Goal: Transaction & Acquisition: Obtain resource

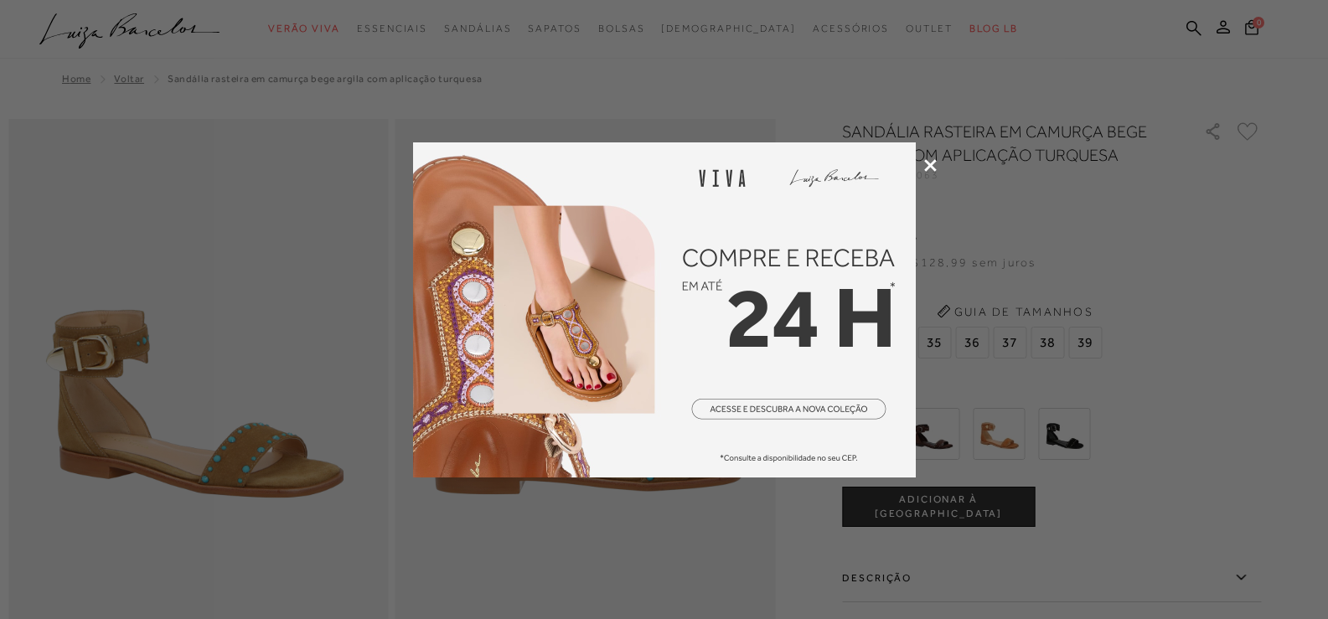
click at [930, 164] on icon at bounding box center [930, 165] width 13 height 13
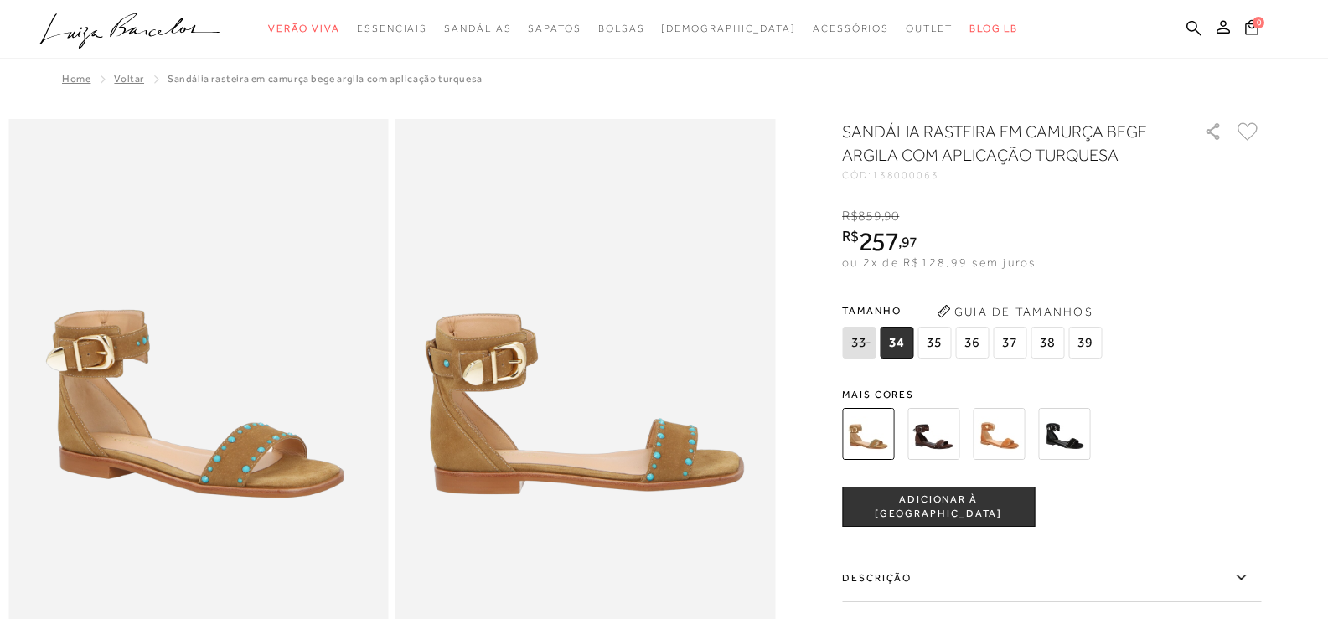
scroll to position [84, 0]
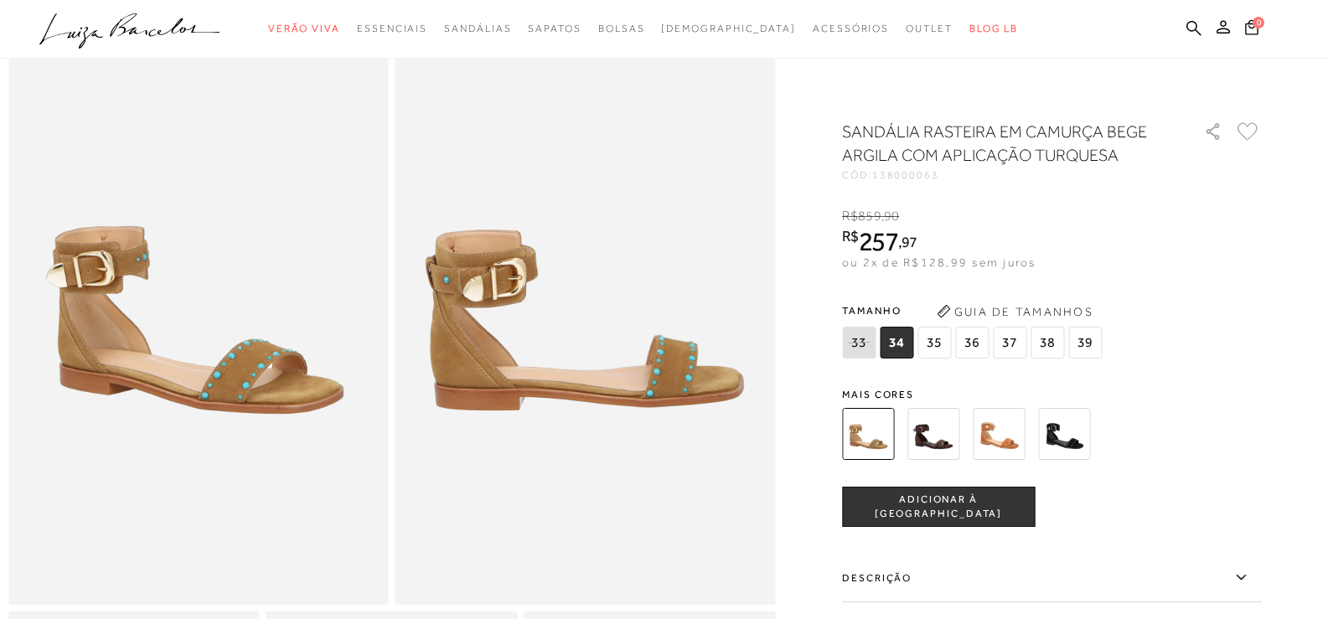
click at [1071, 431] on img at bounding box center [1064, 434] width 52 height 52
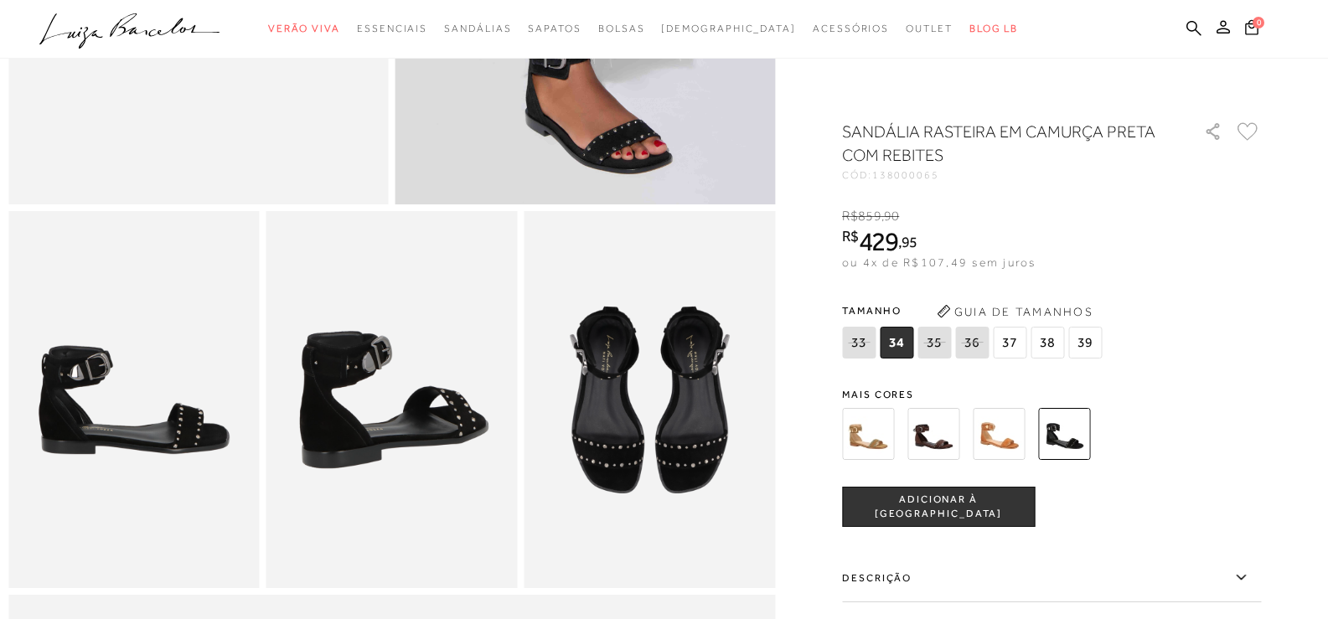
scroll to position [586, 0]
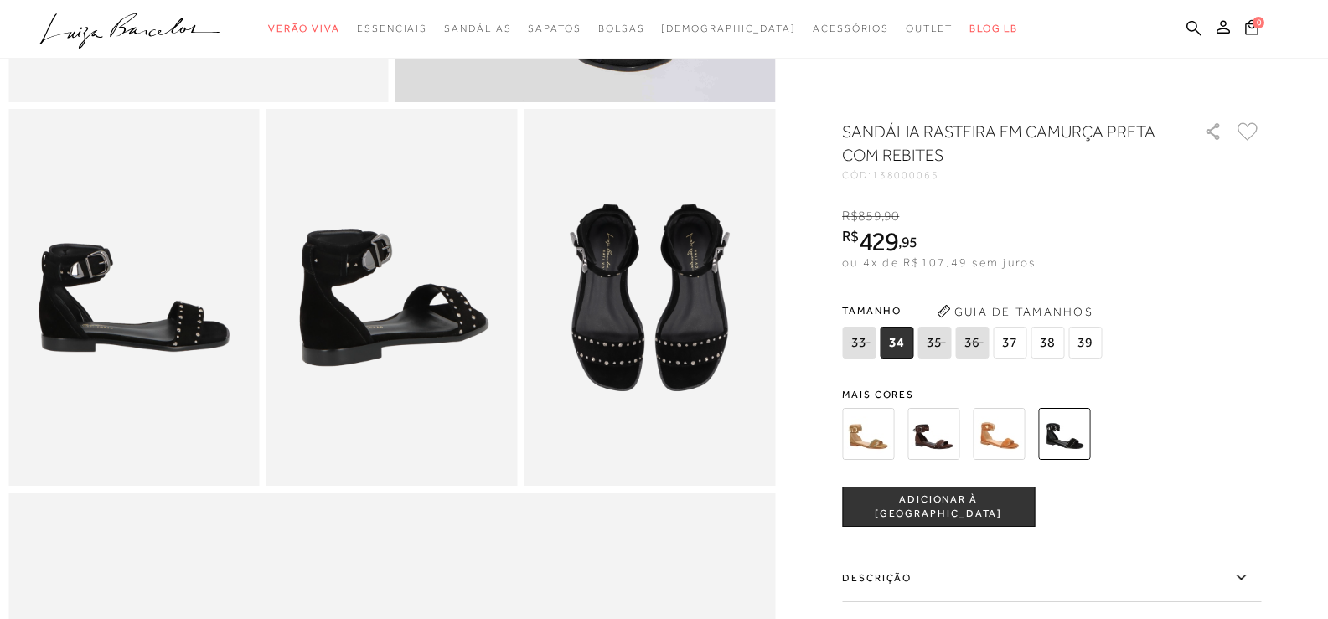
click at [1003, 429] on img at bounding box center [999, 434] width 52 height 52
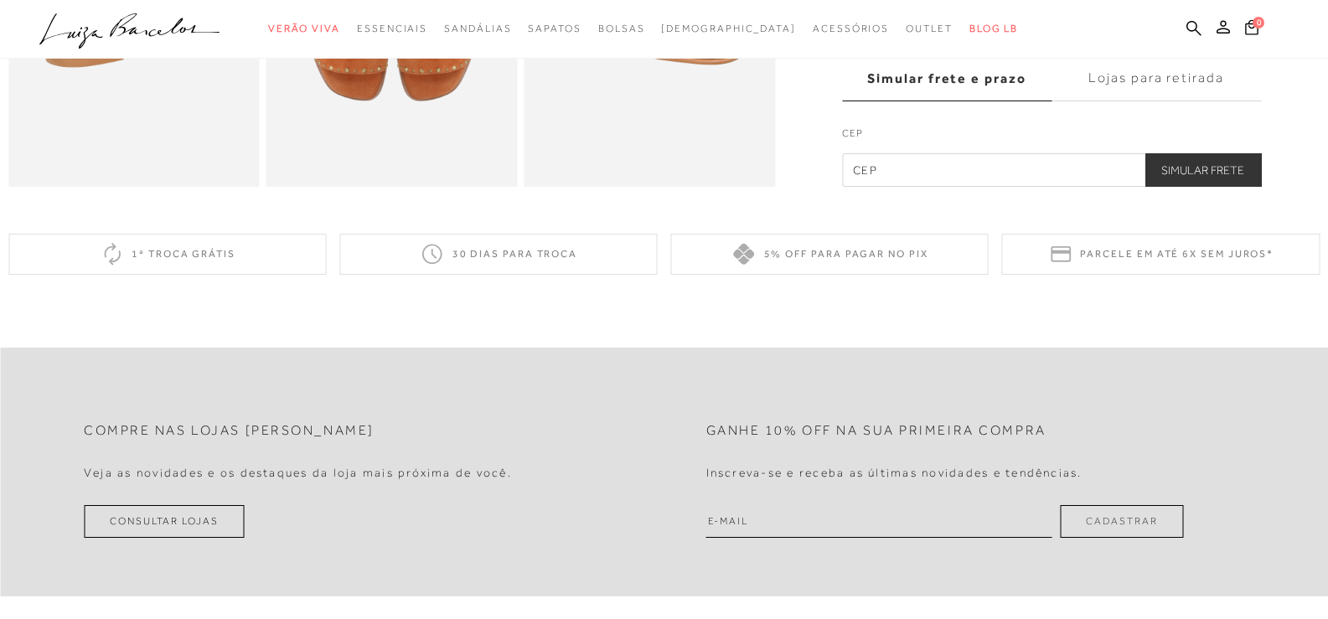
scroll to position [834, 0]
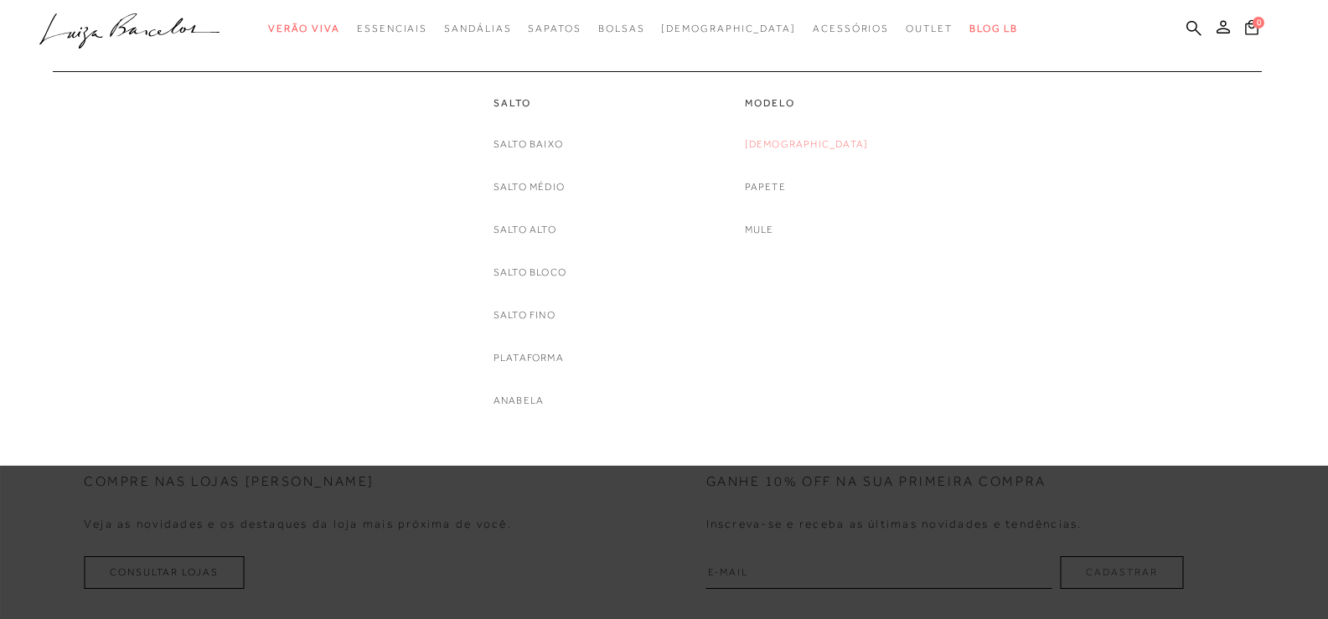
click at [797, 145] on link "[DEMOGRAPHIC_DATA]" at bounding box center [807, 145] width 124 height 18
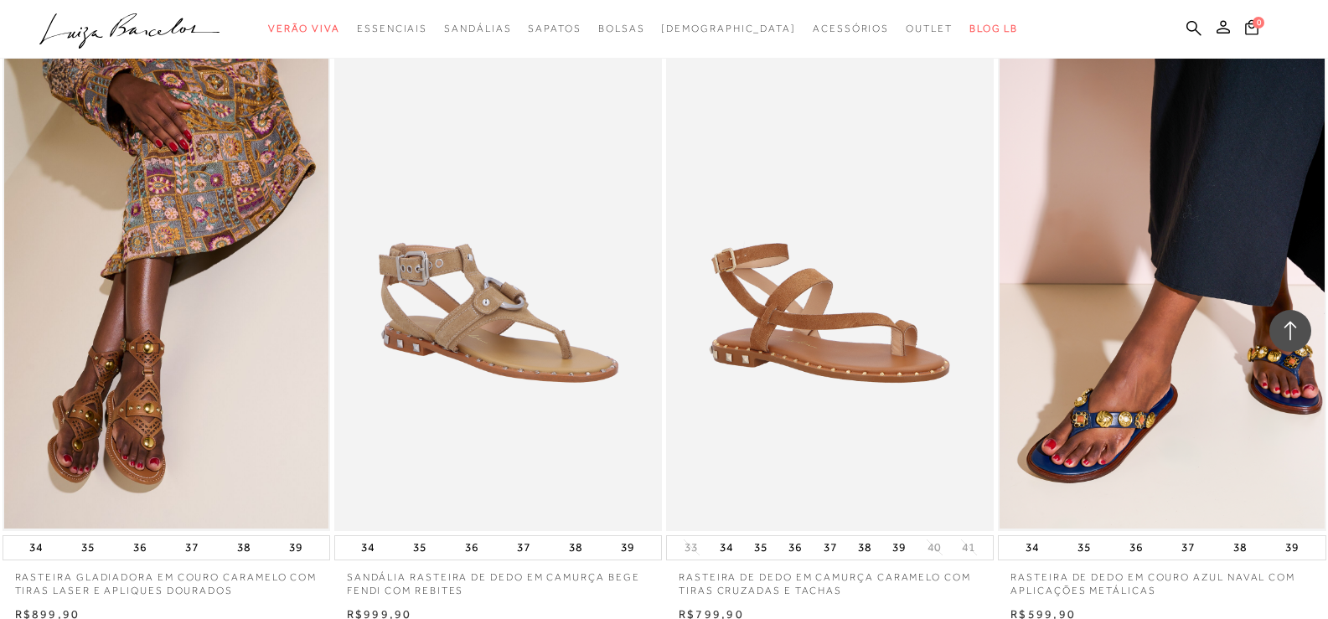
scroll to position [3434, 0]
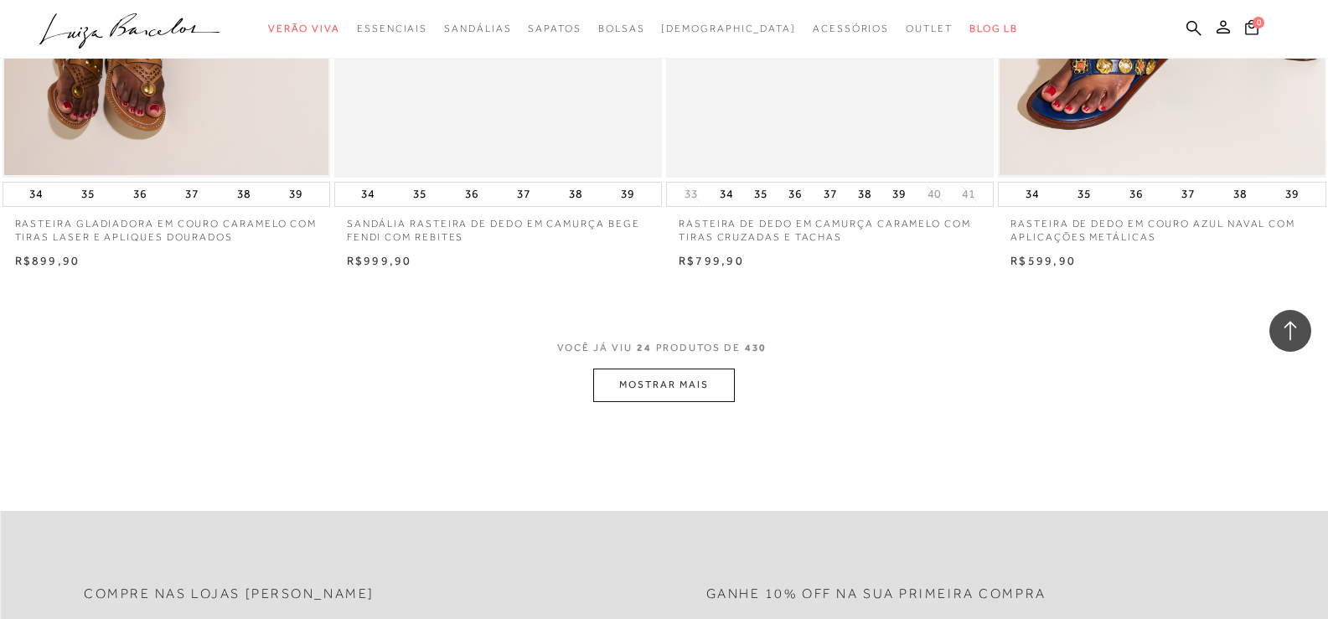
click at [724, 384] on button "MOSTRAR MAIS" at bounding box center [663, 385] width 141 height 33
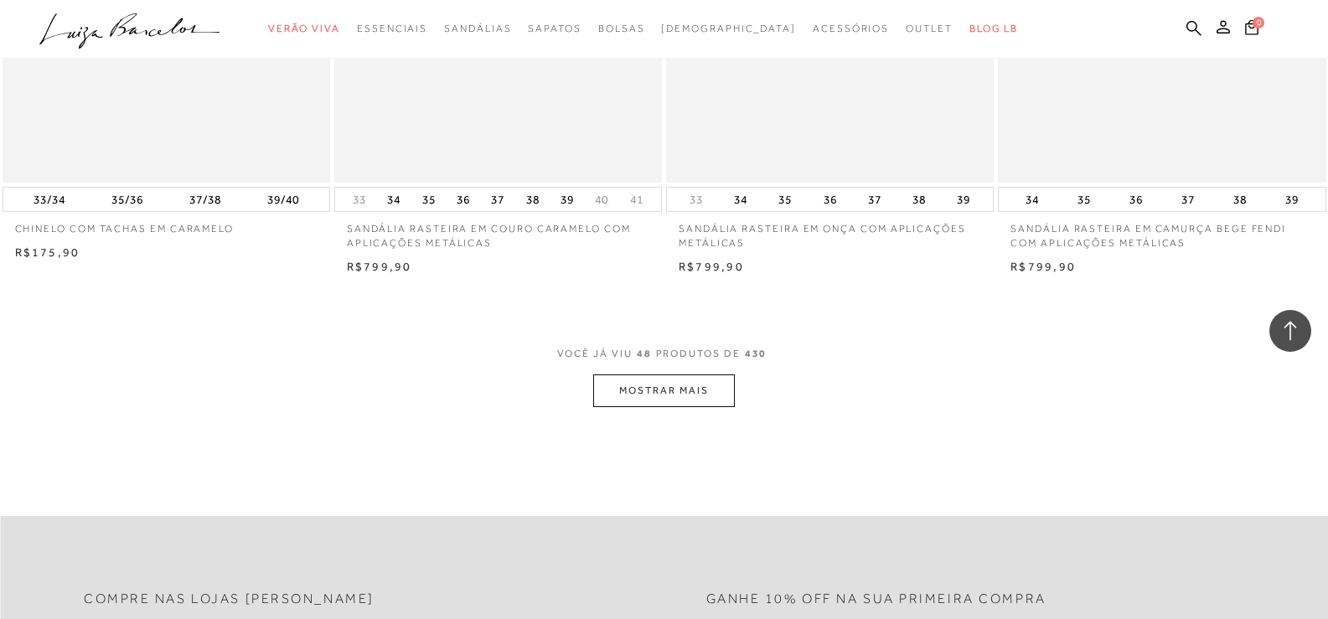
scroll to position [7204, 0]
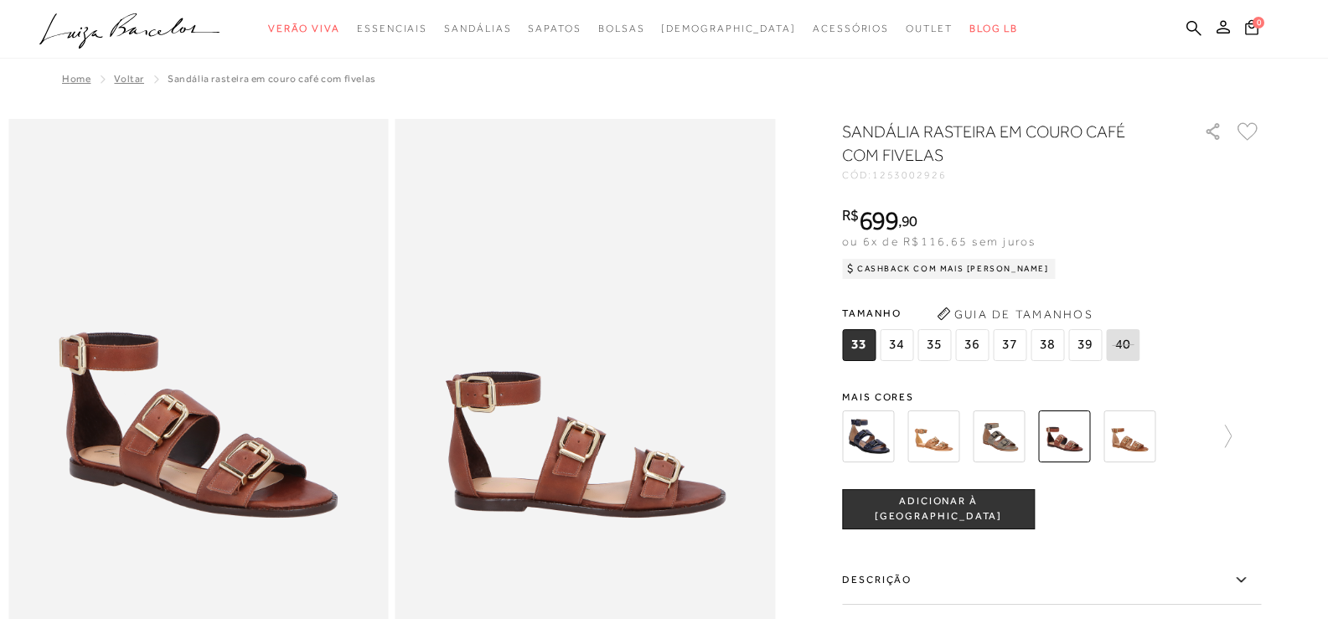
click at [1006, 441] on img at bounding box center [999, 436] width 52 height 52
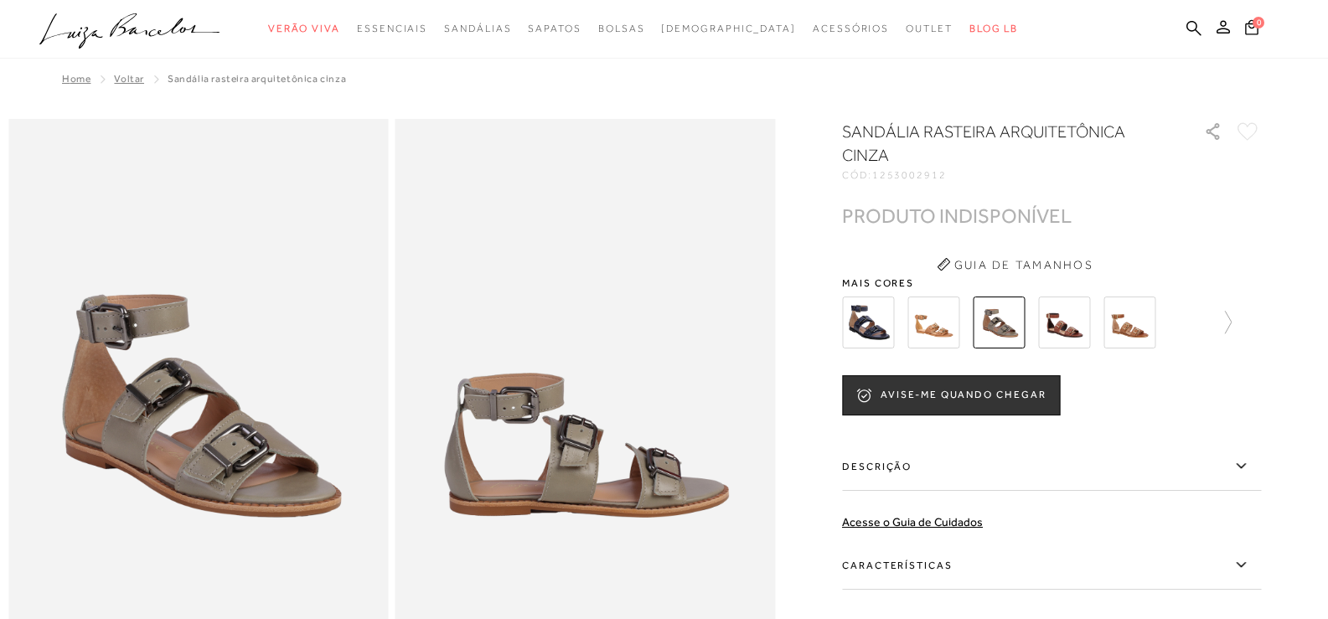
click at [875, 332] on img at bounding box center [868, 323] width 52 height 52
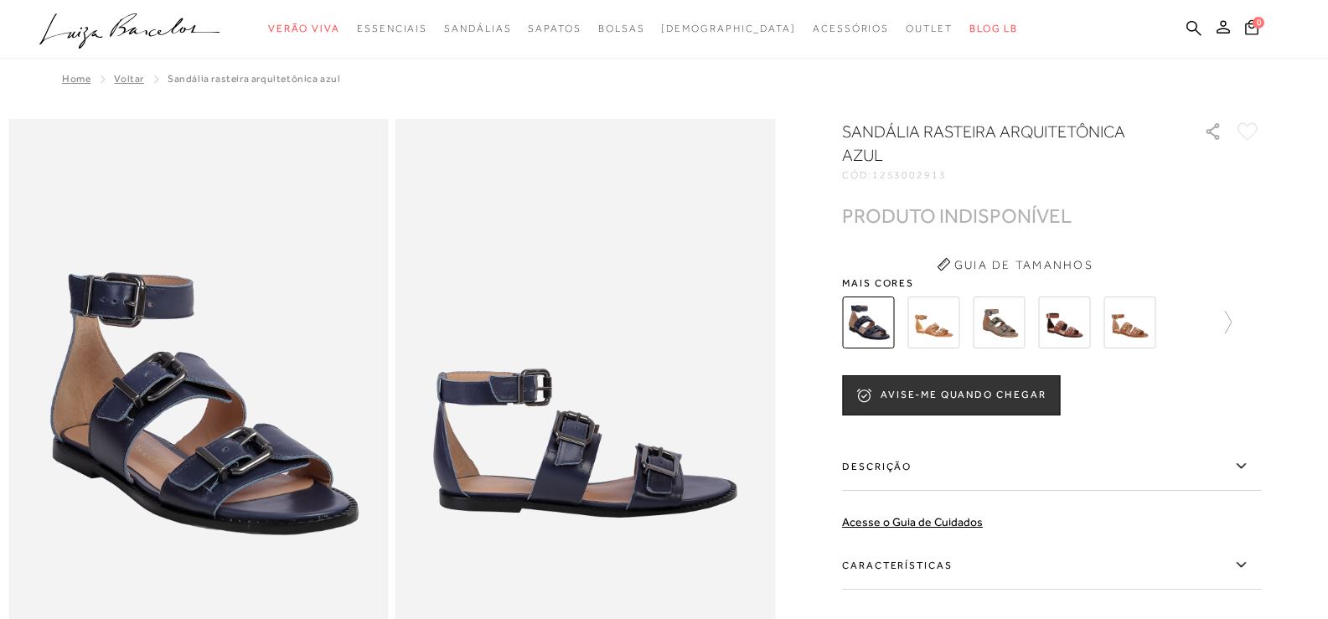
click at [1241, 328] on div at bounding box center [1051, 323] width 419 height 62
click at [1231, 319] on icon at bounding box center [1219, 322] width 23 height 23
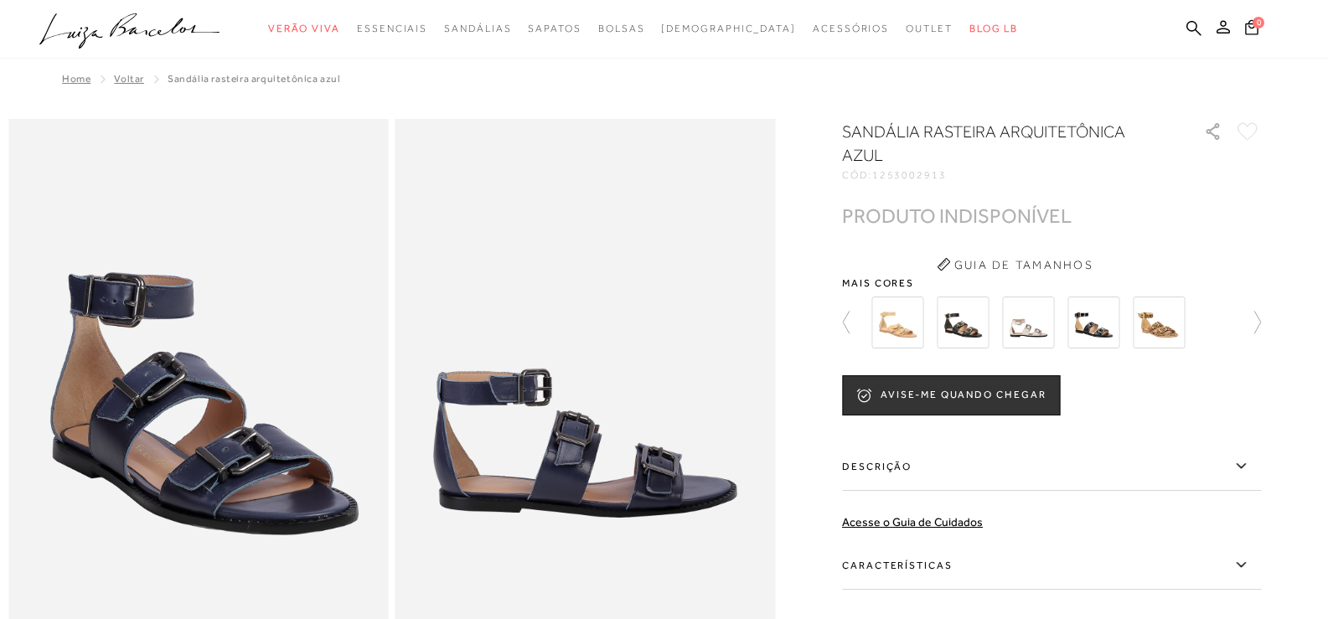
click at [1046, 334] on img at bounding box center [1028, 323] width 52 height 52
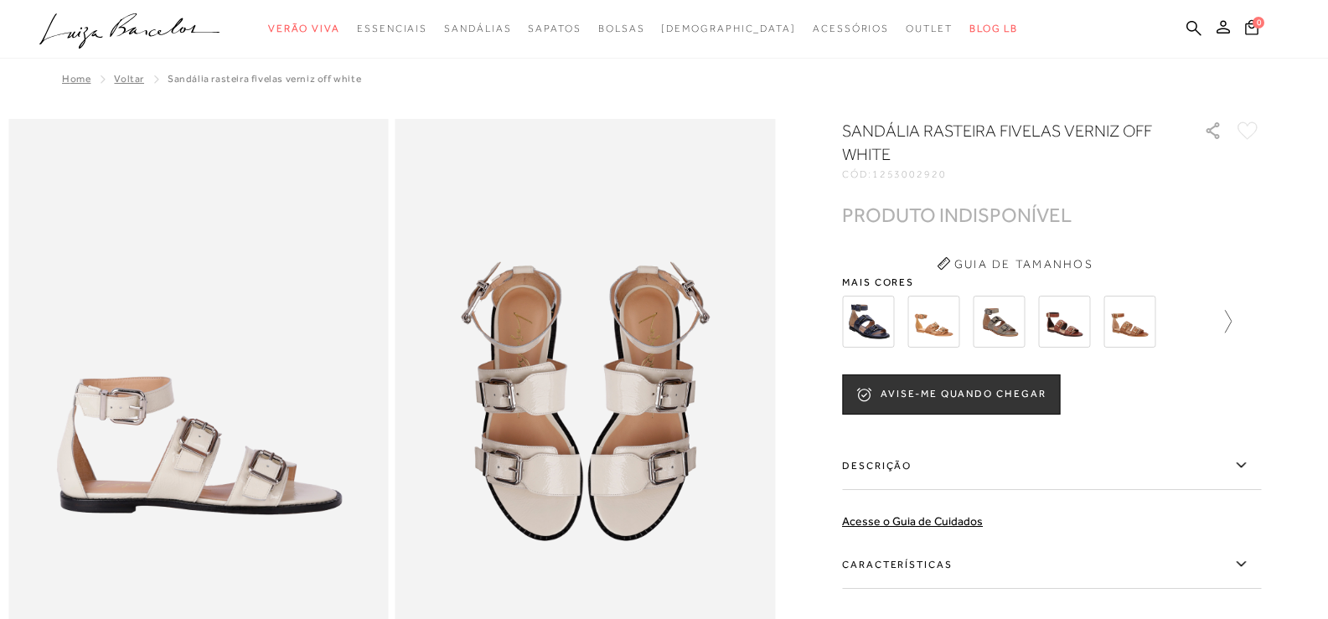
click at [1229, 322] on icon at bounding box center [1219, 321] width 23 height 23
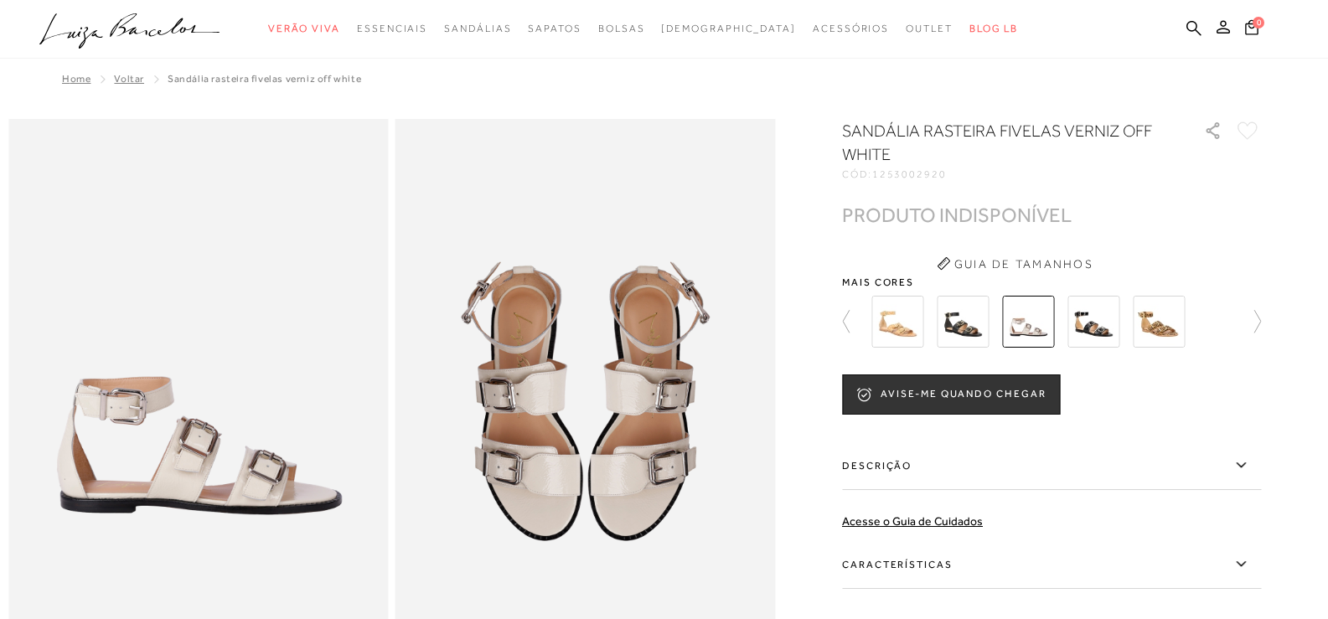
click at [985, 332] on img at bounding box center [962, 322] width 52 height 52
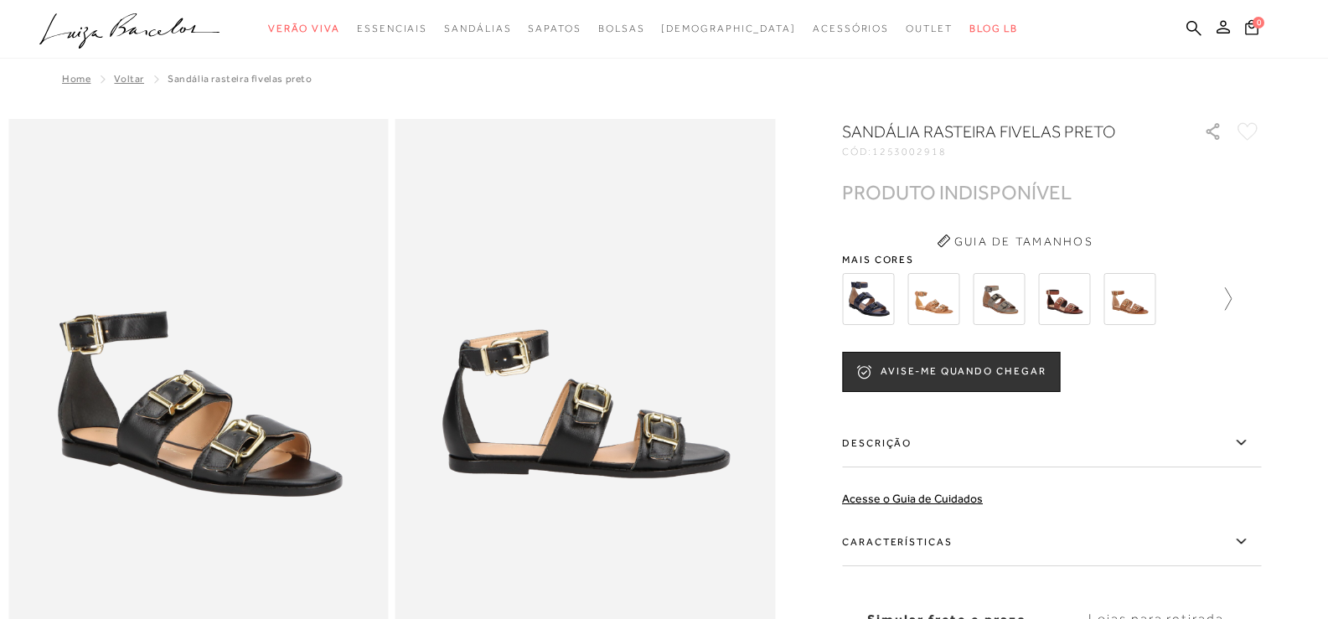
click at [1228, 294] on icon at bounding box center [1219, 298] width 23 height 23
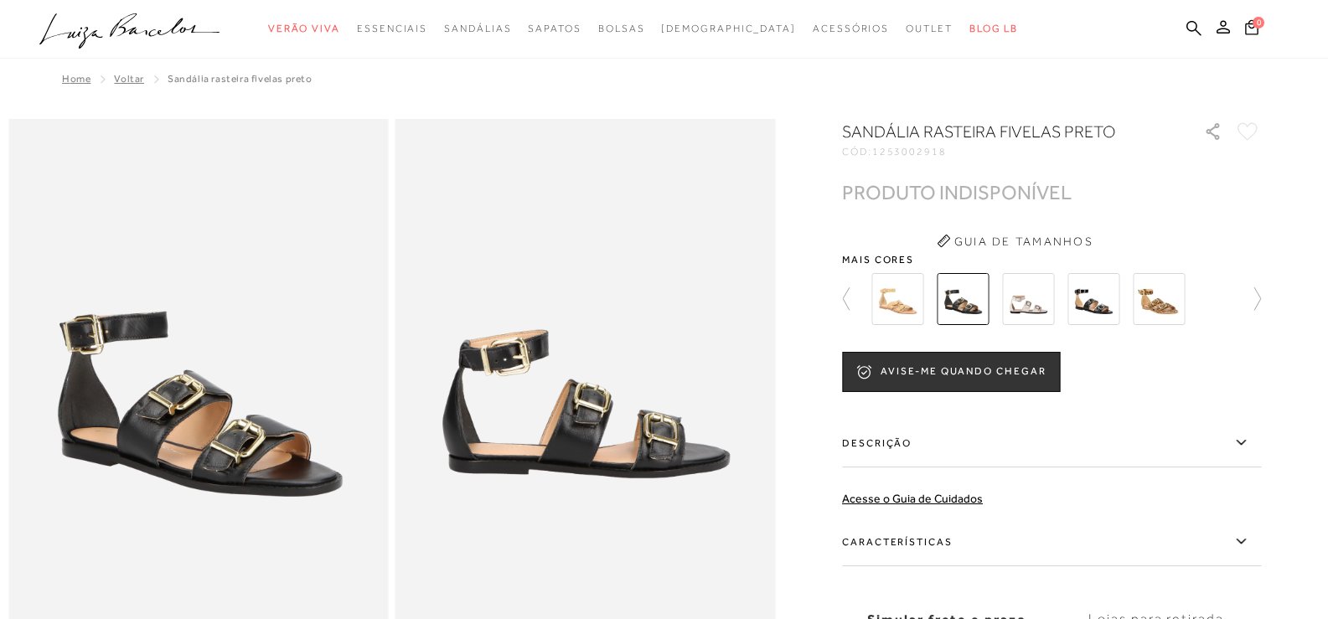
click at [1085, 304] on img at bounding box center [1093, 299] width 52 height 52
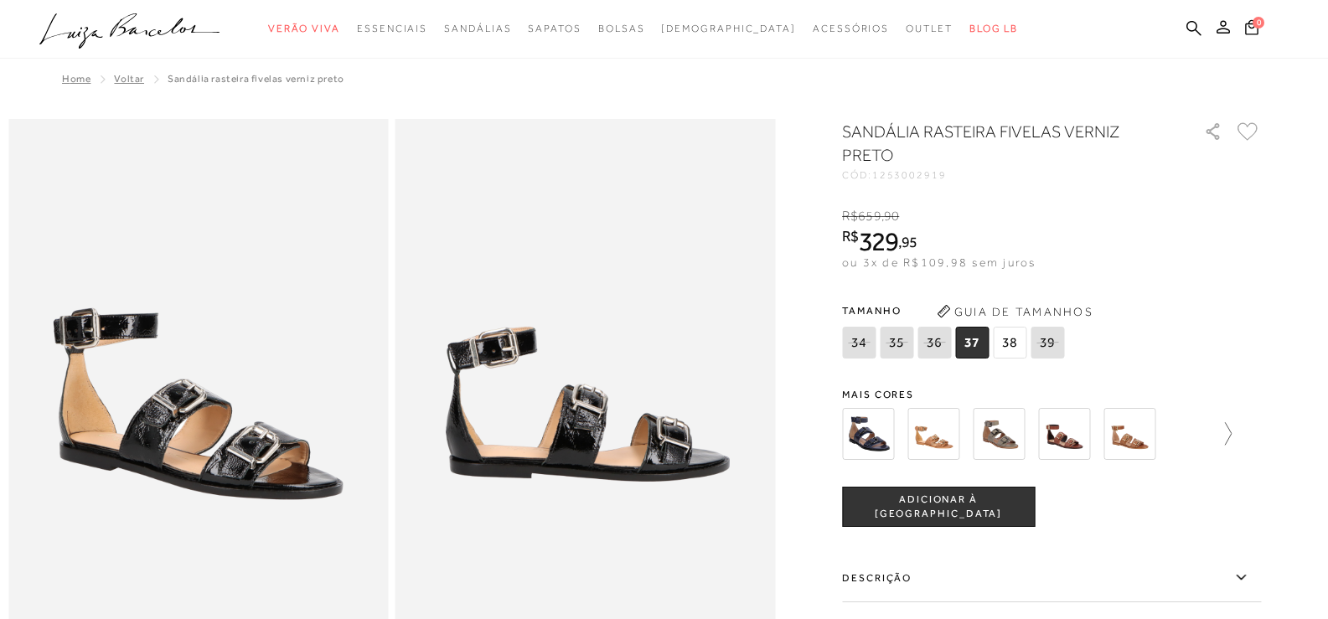
click at [1228, 433] on icon at bounding box center [1219, 433] width 23 height 23
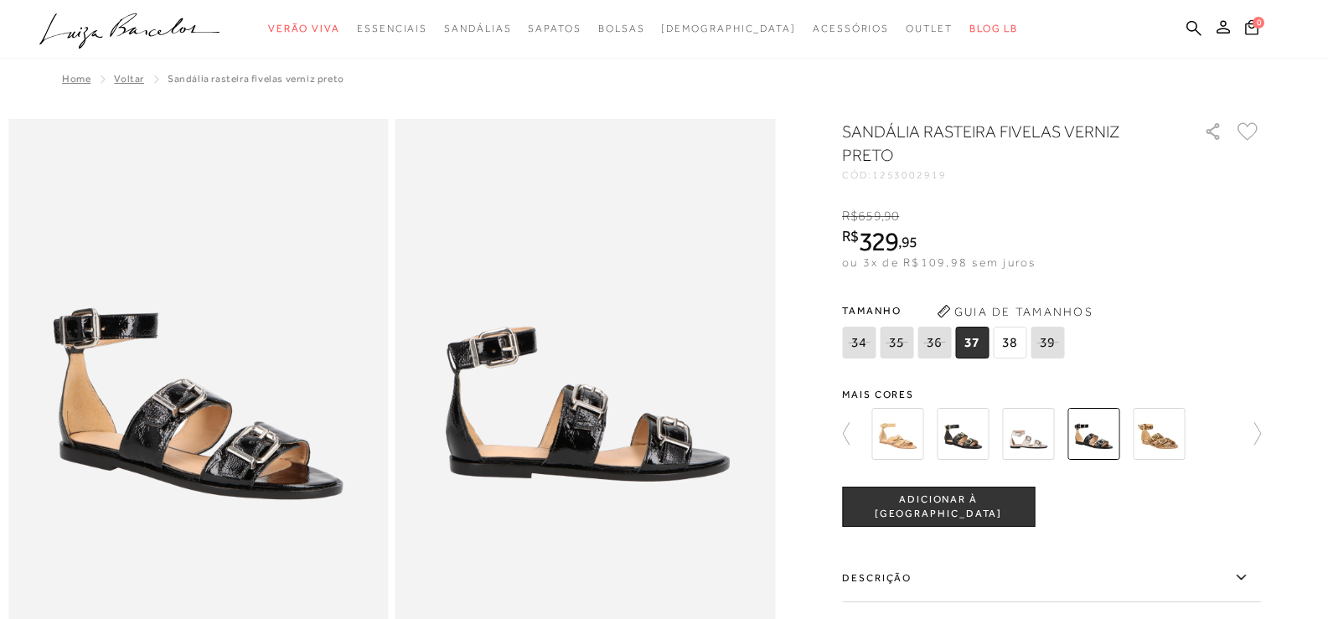
click at [978, 449] on img at bounding box center [962, 434] width 52 height 52
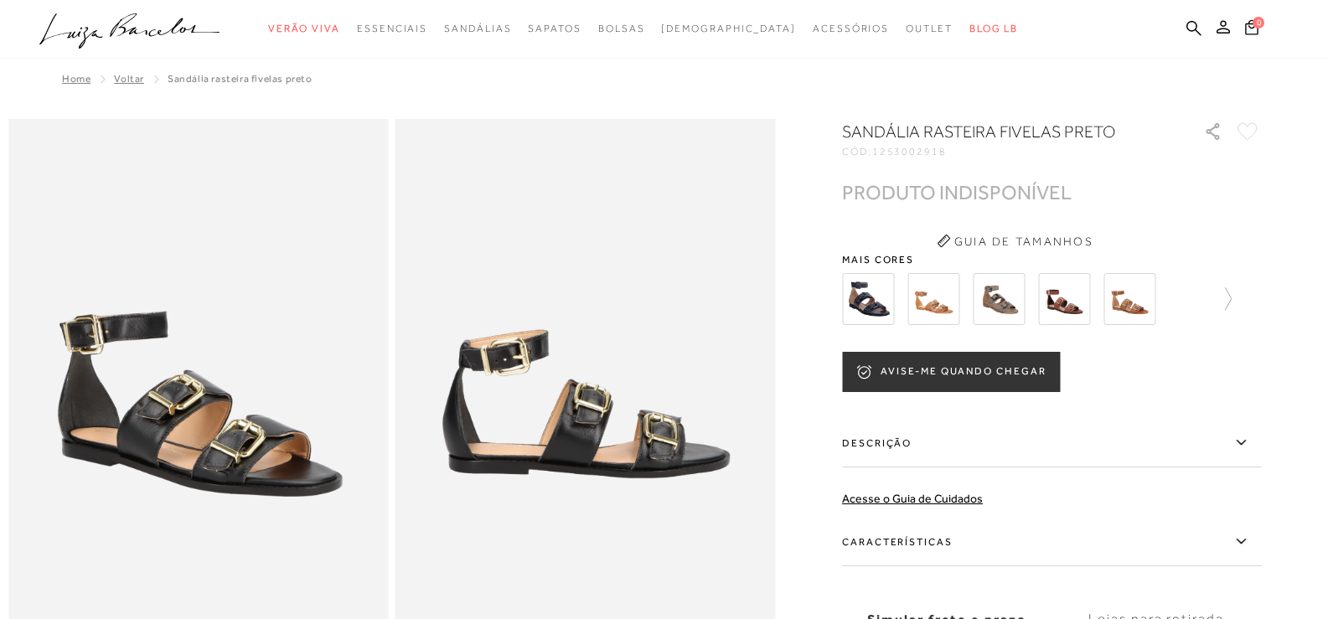
click at [967, 367] on button "AVISE-ME QUANDO CHEGAR" at bounding box center [951, 372] width 218 height 40
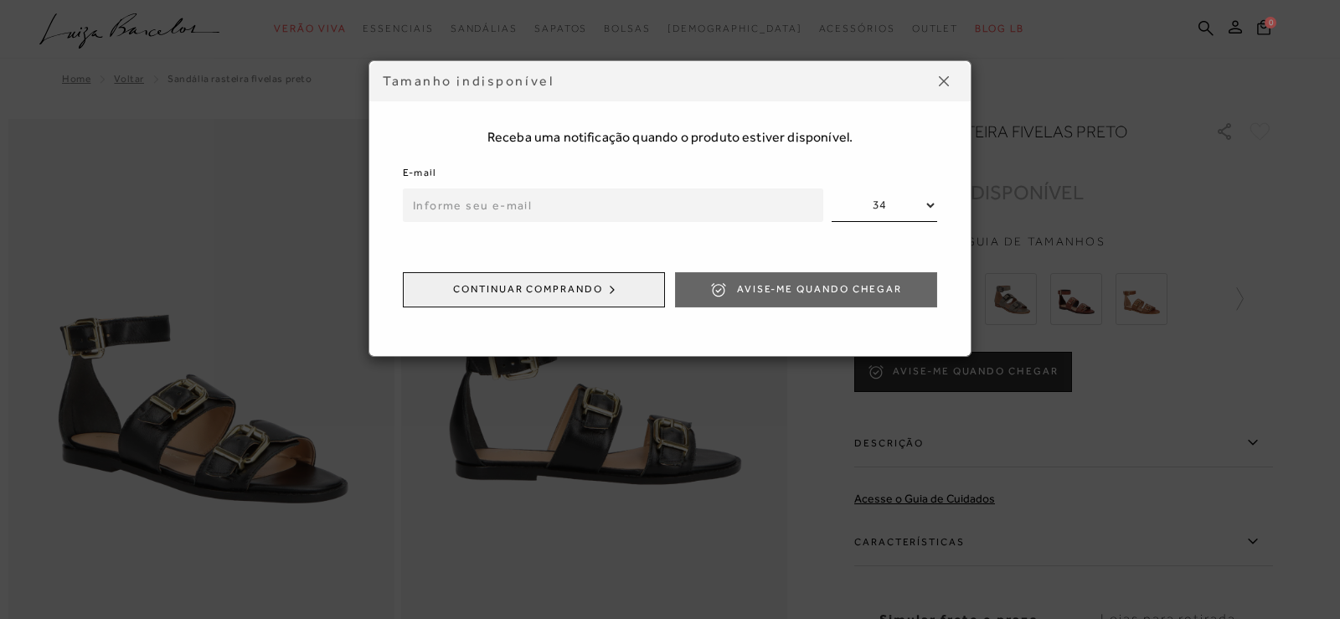
click at [579, 201] on input "email" at bounding box center [613, 205] width 420 height 34
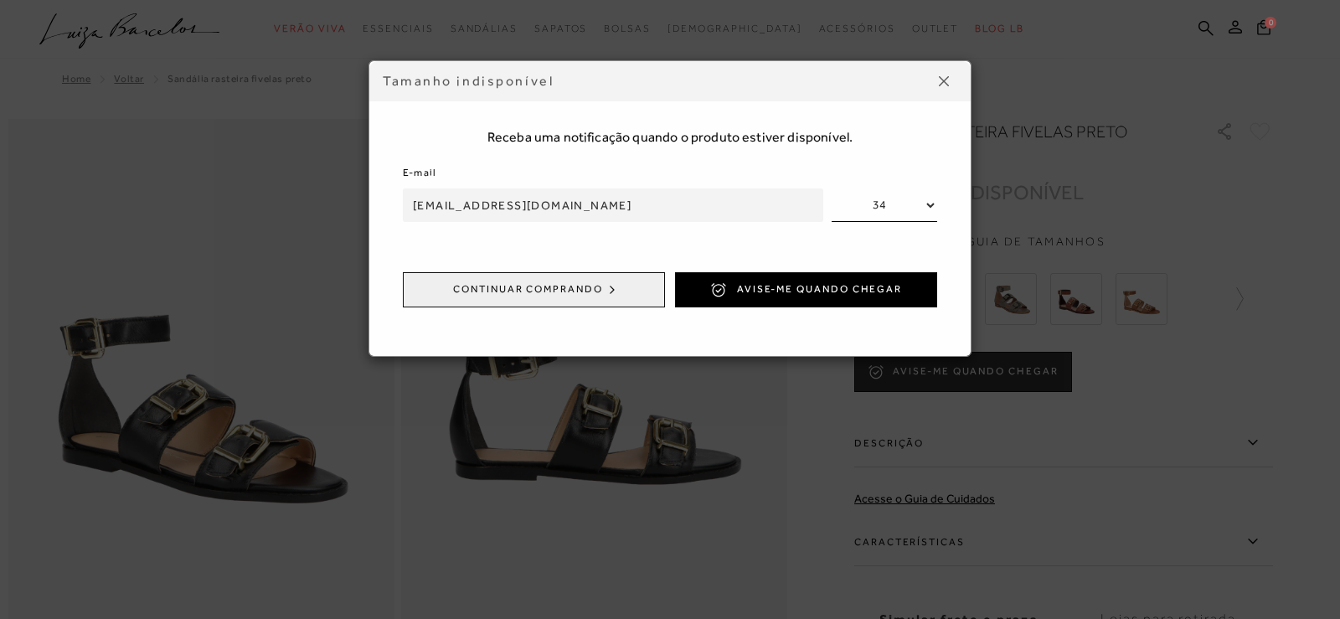
type input "[EMAIL_ADDRESS][DOMAIN_NAME]"
click at [910, 198] on select "34 35 36 37 38 39" at bounding box center [885, 205] width 106 height 34
select select
click at [832, 188] on select "34 35 36 37 38 39" at bounding box center [885, 205] width 106 height 34
click at [808, 290] on span "Avise-me quando chegar" at bounding box center [819, 289] width 165 height 14
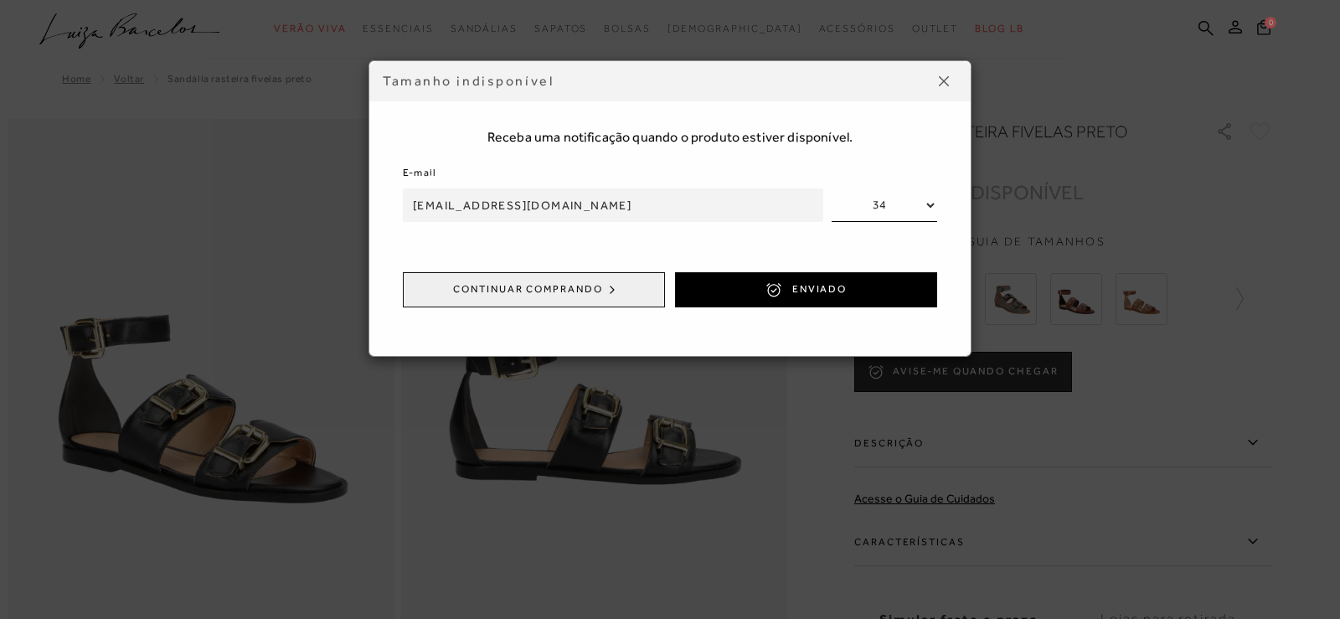
click at [939, 80] on img at bounding box center [944, 81] width 10 height 10
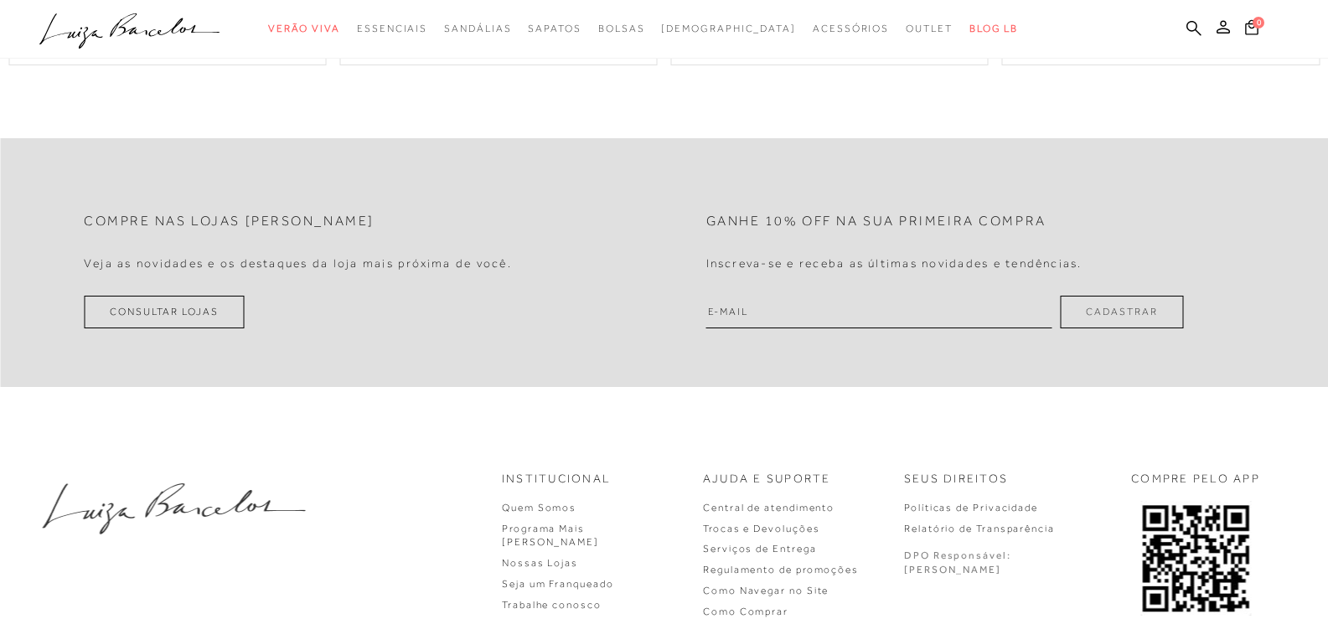
scroll to position [2428, 0]
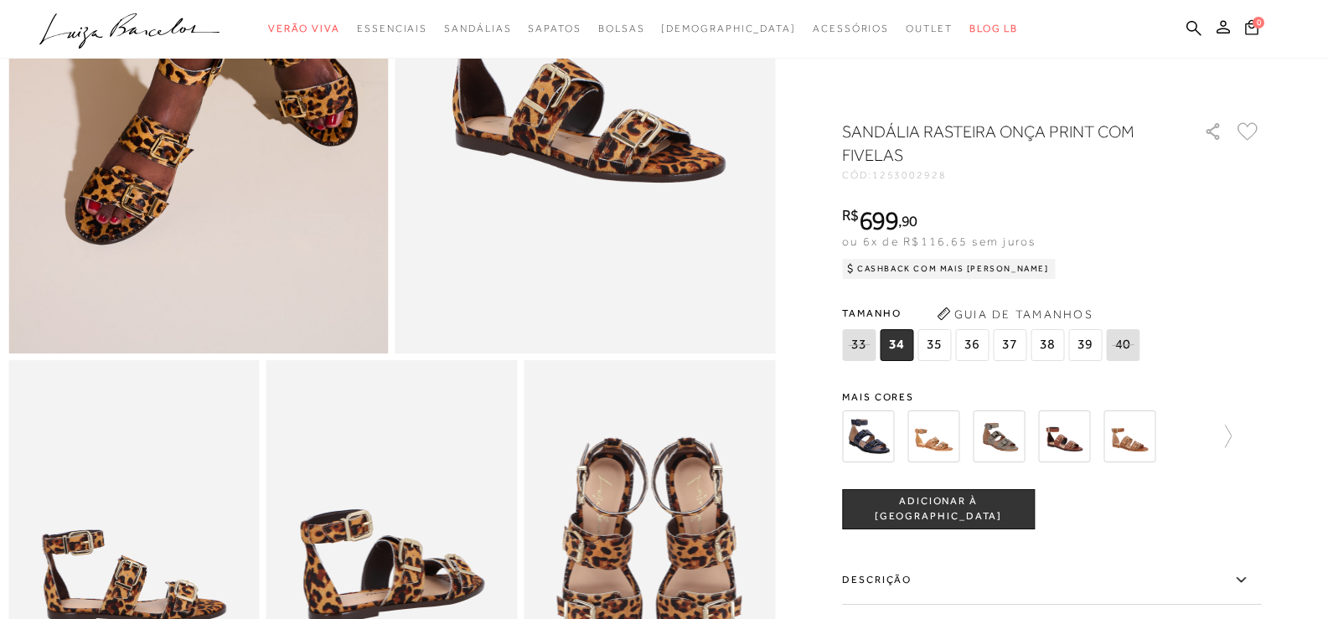
scroll to position [670, 0]
